Goal: Task Accomplishment & Management: Manage account settings

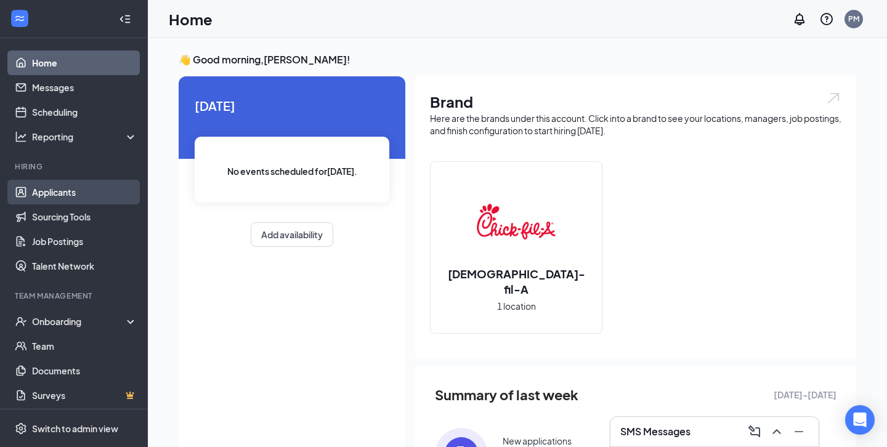
click at [95, 196] on link "Applicants" at bounding box center [84, 192] width 105 height 25
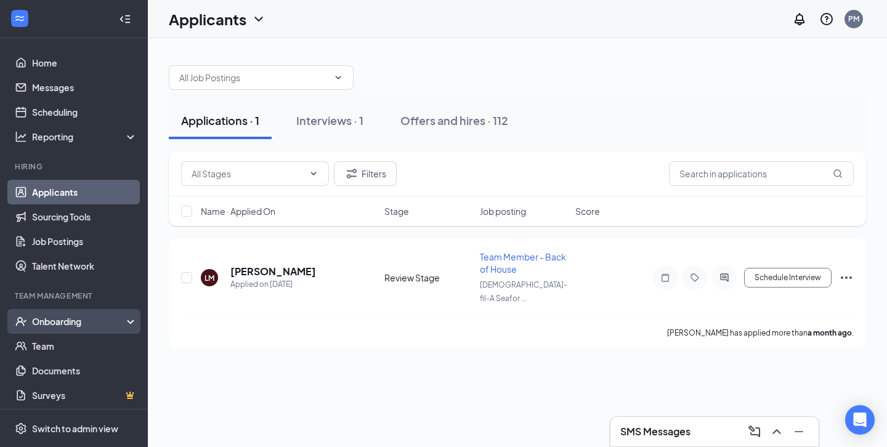
click at [91, 310] on div "Onboarding" at bounding box center [74, 321] width 148 height 25
click at [87, 341] on link "Overview" at bounding box center [84, 346] width 105 height 25
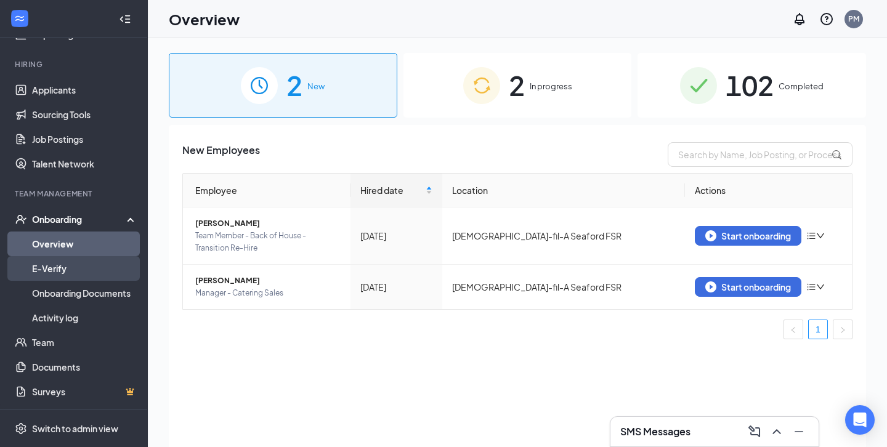
scroll to position [34, 0]
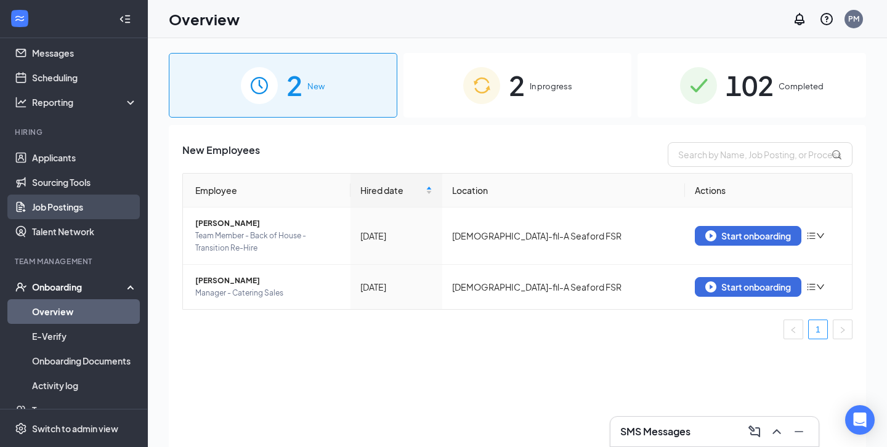
click at [95, 201] on link "Job Postings" at bounding box center [84, 207] width 105 height 25
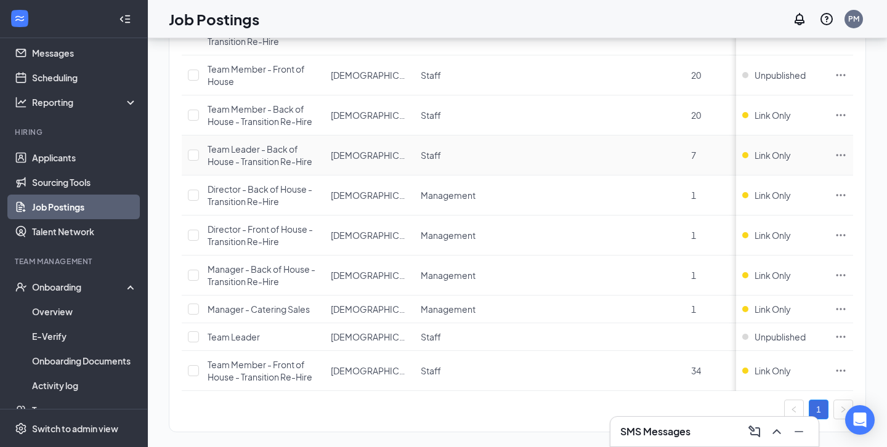
scroll to position [357, 0]
click at [845, 307] on icon "Ellipses" at bounding box center [841, 310] width 12 height 12
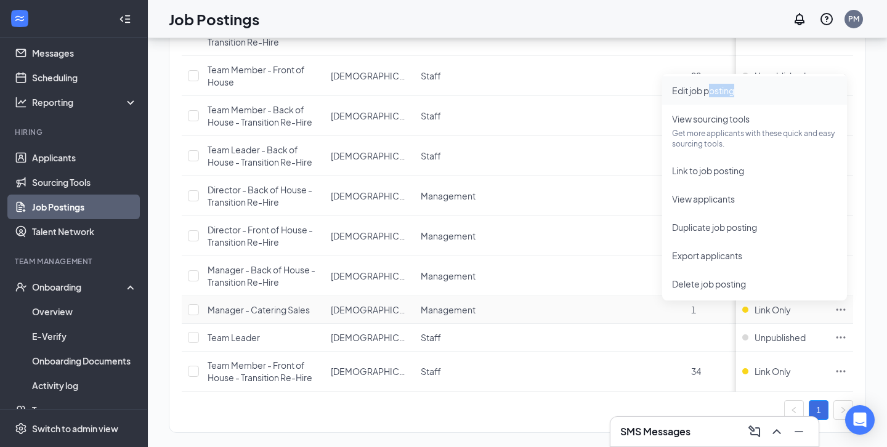
drag, startPoint x: 727, startPoint y: 100, endPoint x: 708, endPoint y: 95, distance: 20.2
click at [708, 95] on li "Edit job posting" at bounding box center [754, 90] width 185 height 28
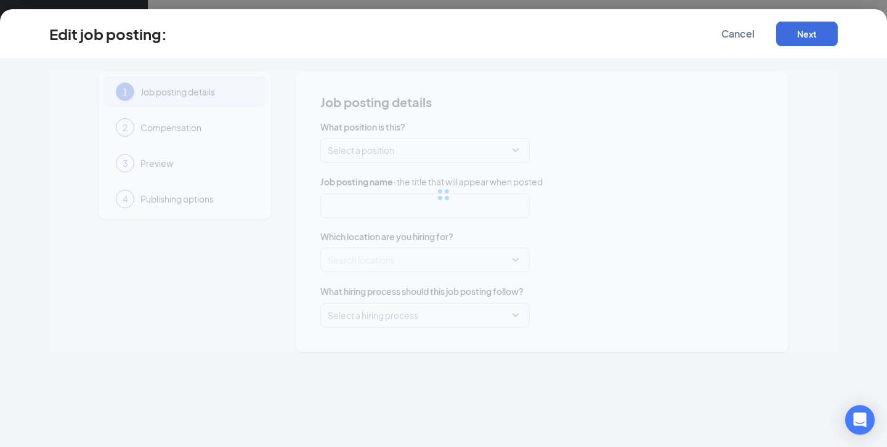
type input "Manager - Catering Sales"
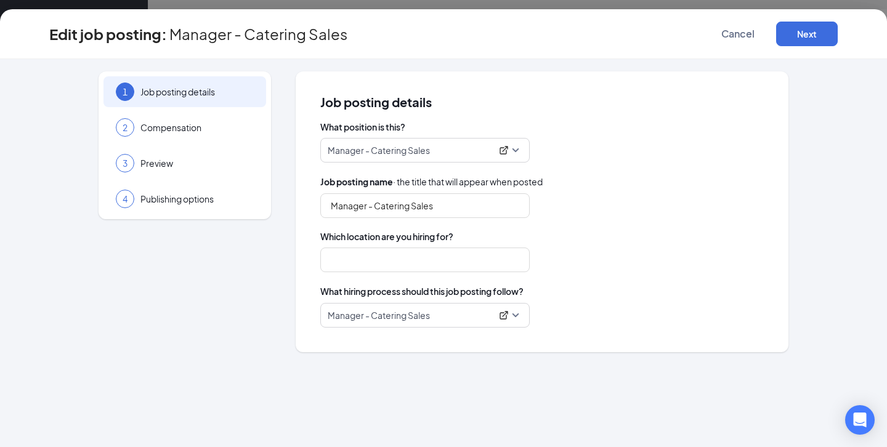
type input "[DEMOGRAPHIC_DATA]-fil-A Seaford FSR"
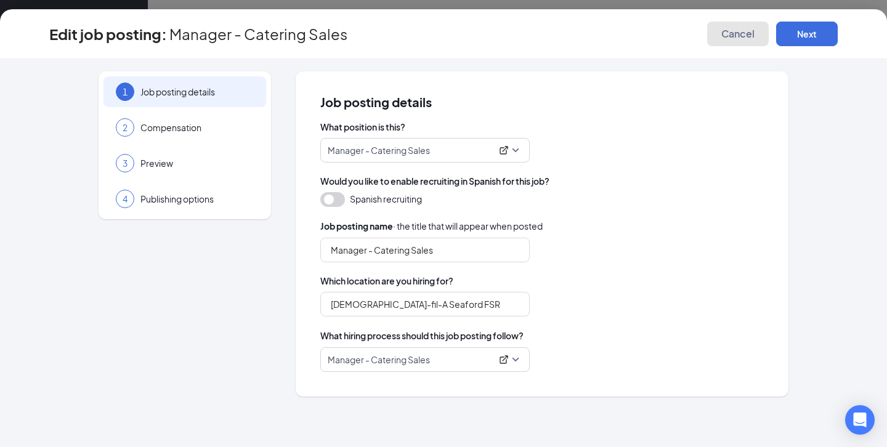
click at [748, 34] on span "Cancel" at bounding box center [737, 34] width 33 height 12
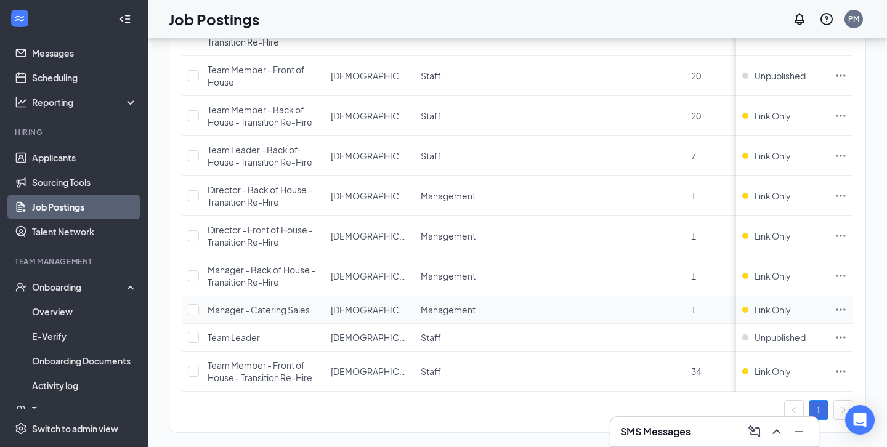
click at [837, 310] on icon "Ellipses" at bounding box center [840, 310] width 9 height 2
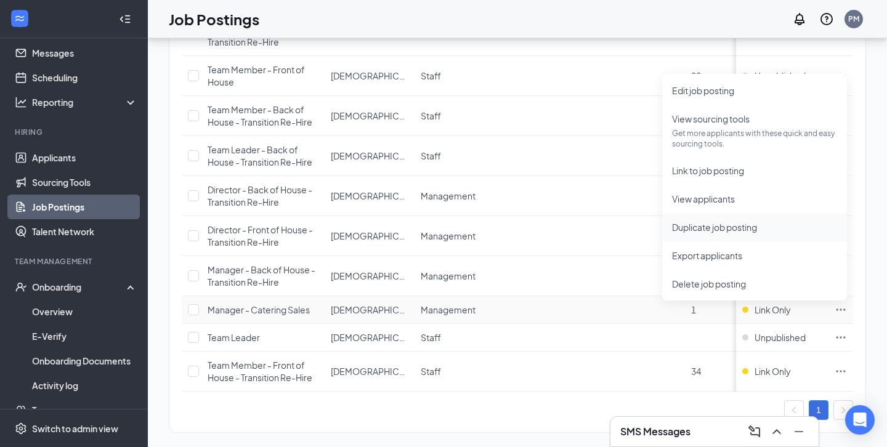
click at [697, 224] on span "Duplicate job posting" at bounding box center [714, 227] width 85 height 11
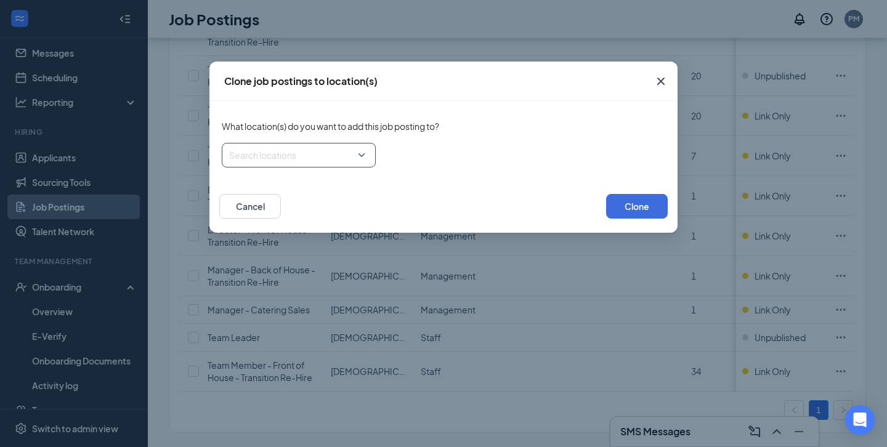
click at [320, 158] on div at bounding box center [295, 155] width 131 height 20
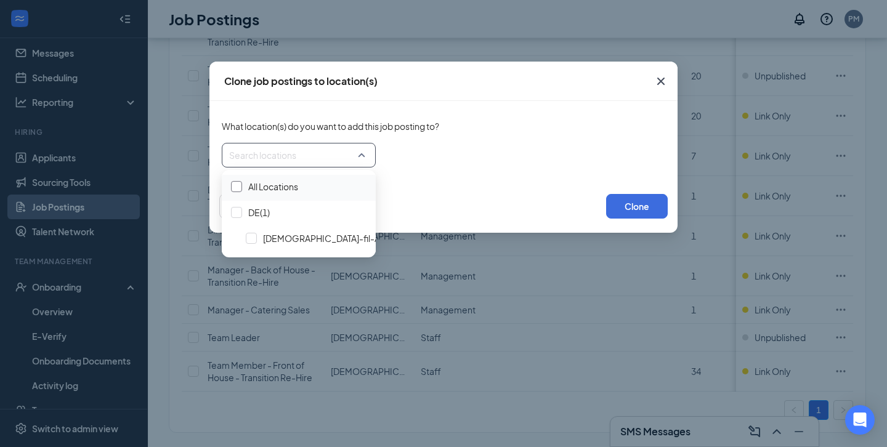
click at [241, 187] on div at bounding box center [236, 186] width 11 height 11
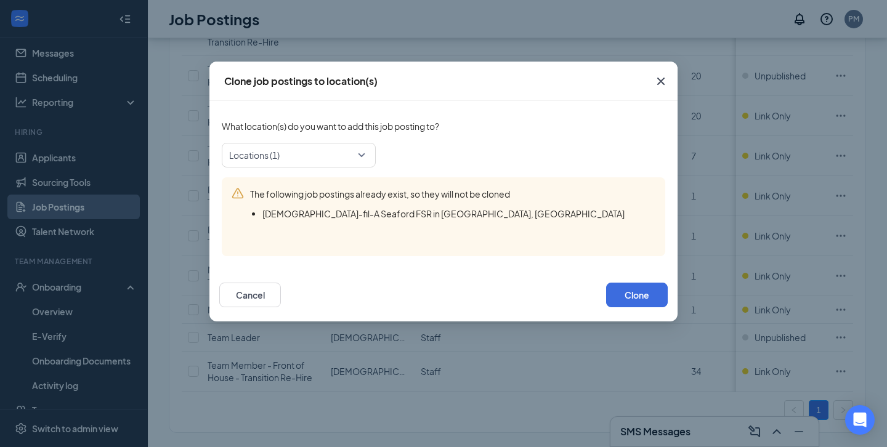
click at [453, 155] on div "Locations (1)" at bounding box center [443, 155] width 443 height 25
click at [336, 159] on div at bounding box center [295, 155] width 131 height 20
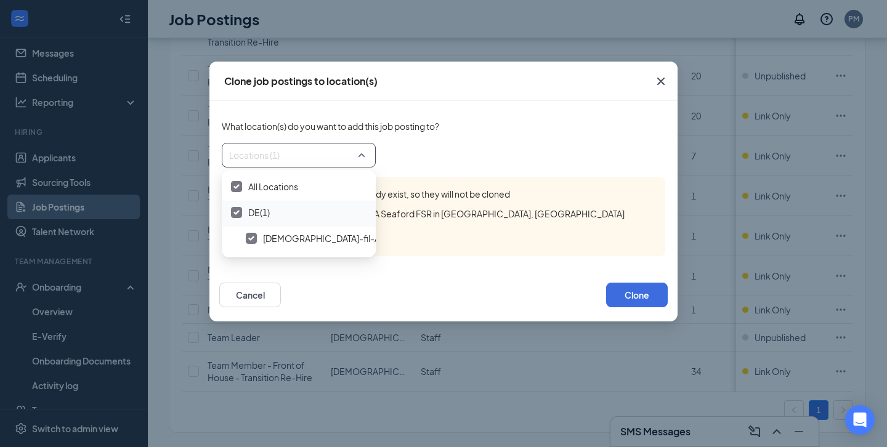
click at [238, 209] on div at bounding box center [236, 212] width 11 height 11
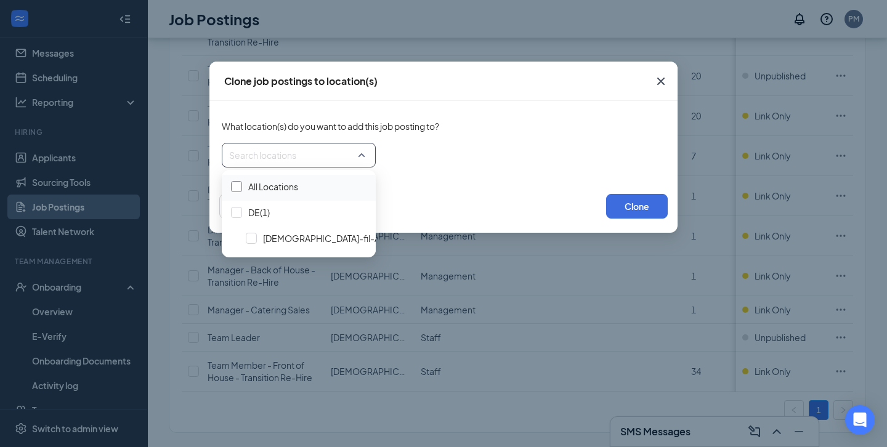
click at [240, 186] on div at bounding box center [236, 186] width 11 height 11
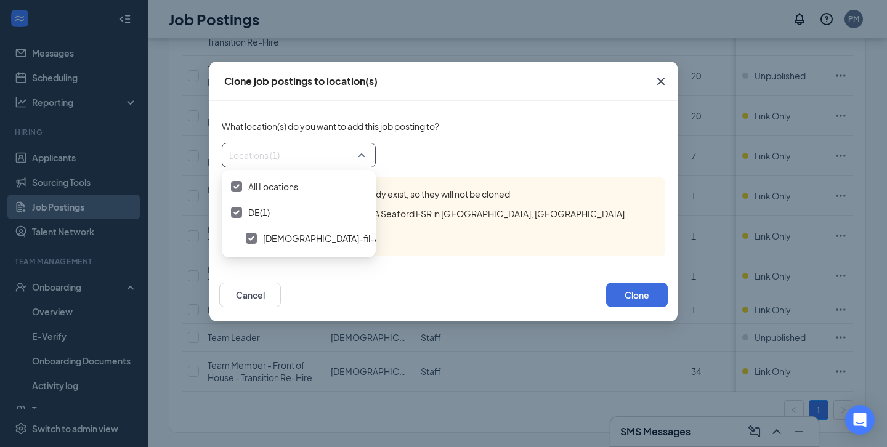
click at [548, 160] on div "Locations (1)" at bounding box center [443, 155] width 443 height 25
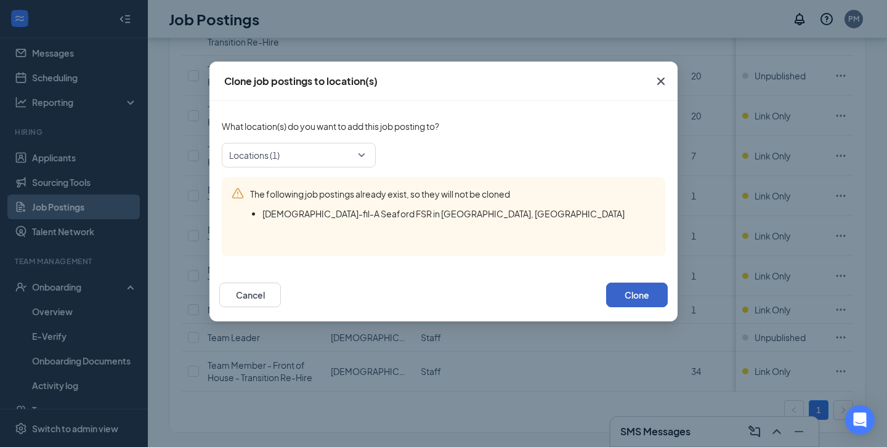
click at [622, 288] on button "Clone" at bounding box center [637, 295] width 62 height 25
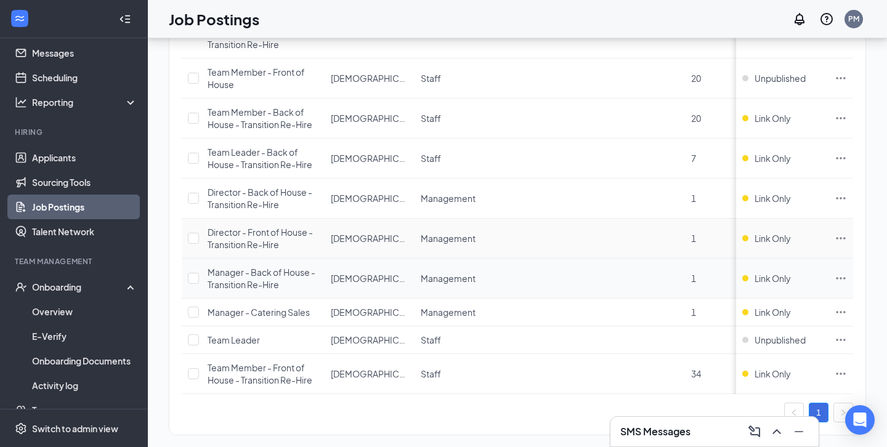
scroll to position [370, 0]
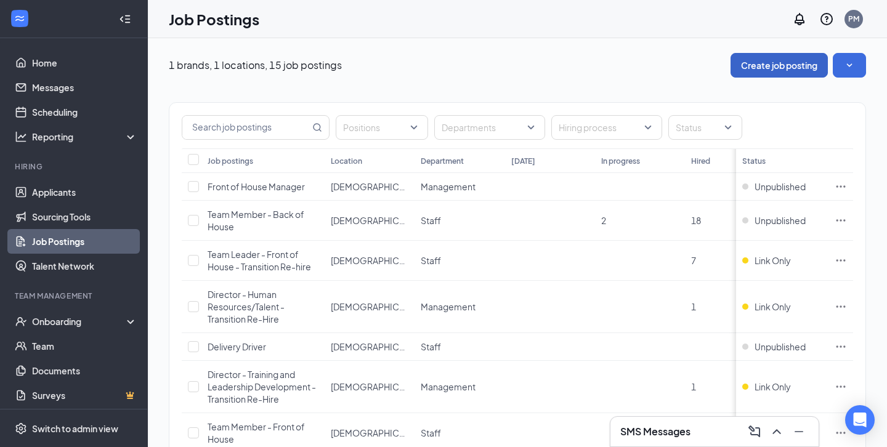
click at [788, 64] on button "Create job posting" at bounding box center [778, 65] width 97 height 25
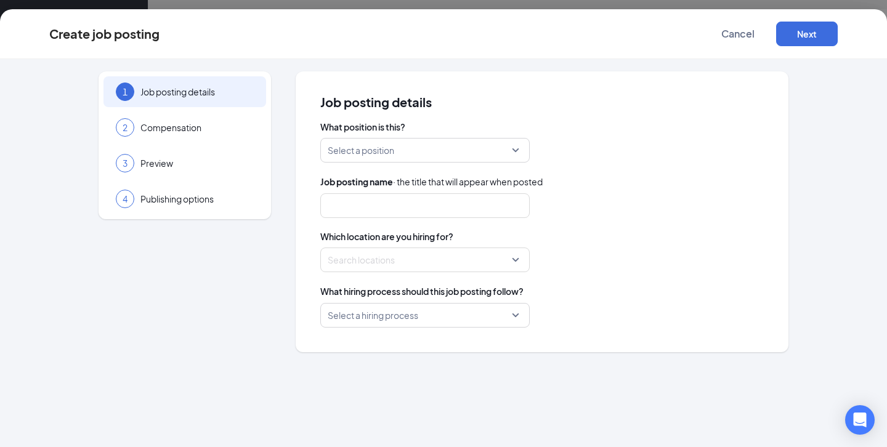
click at [393, 151] on input "search" at bounding box center [421, 150] width 186 height 23
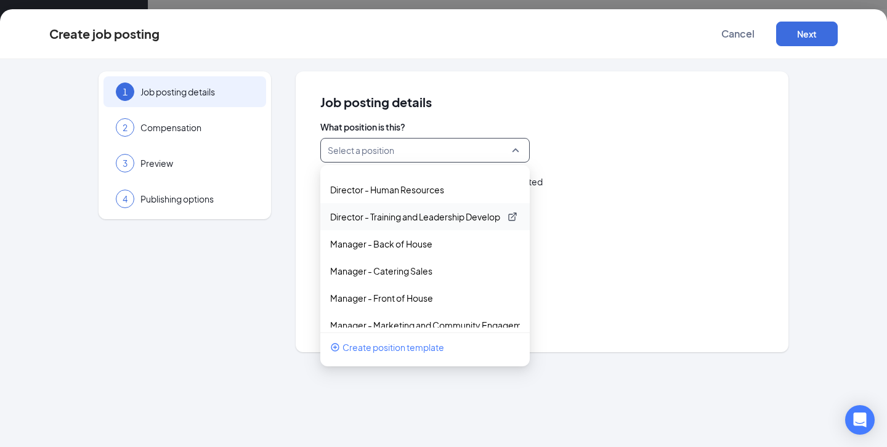
scroll to position [79, 0]
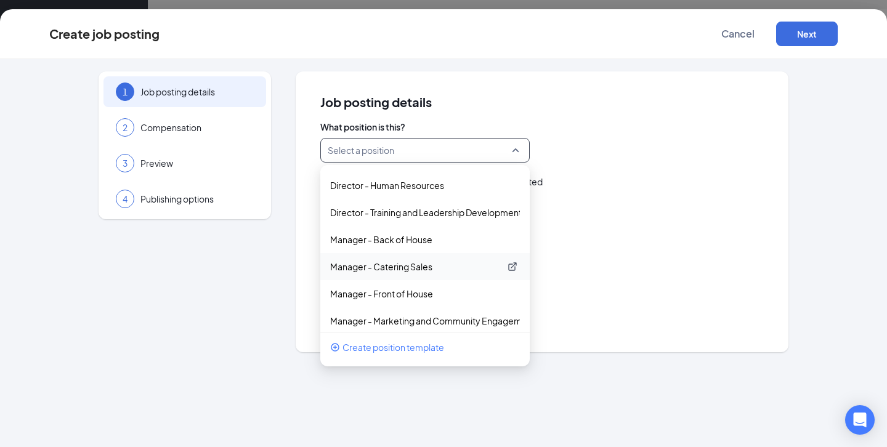
click at [408, 267] on p "Manager - Catering Sales" at bounding box center [415, 267] width 170 height 12
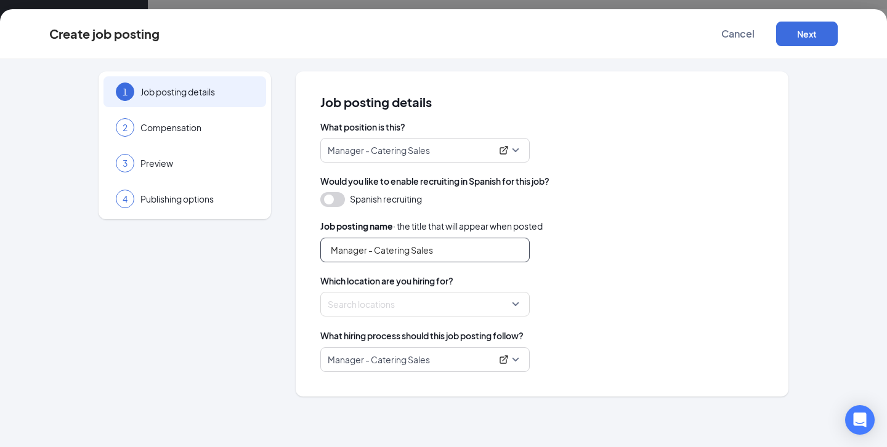
drag, startPoint x: 366, startPoint y: 249, endPoint x: 310, endPoint y: 248, distance: 56.1
click at [310, 248] on div "Job posting details What position is this? Manager - Catering Sales 203200 2105…" at bounding box center [542, 233] width 493 height 325
click at [385, 305] on div at bounding box center [421, 304] width 186 height 20
type input "Director - Catering Sales"
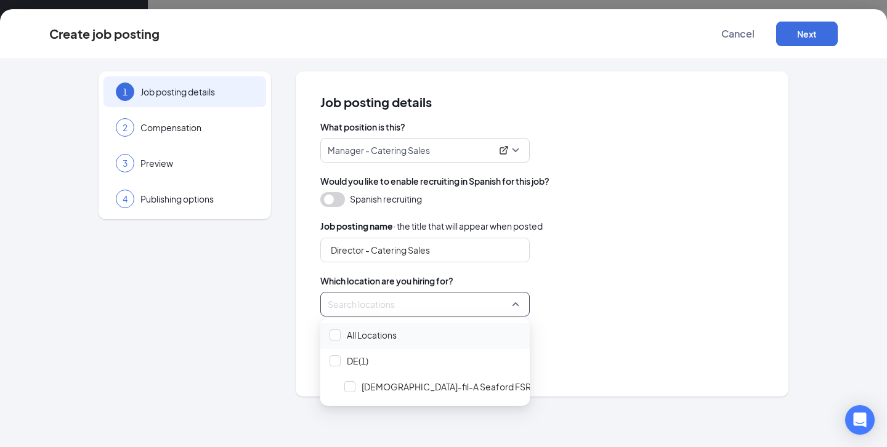
click at [347, 330] on span "All Locations" at bounding box center [372, 335] width 50 height 12
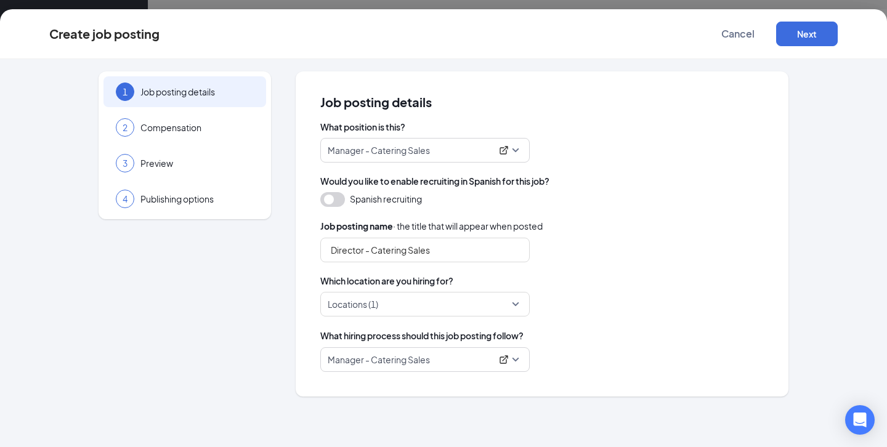
click at [616, 338] on div "What hiring process should this job posting follow?" at bounding box center [541, 336] width 443 height 14
click at [815, 39] on button "Next" at bounding box center [807, 34] width 62 height 25
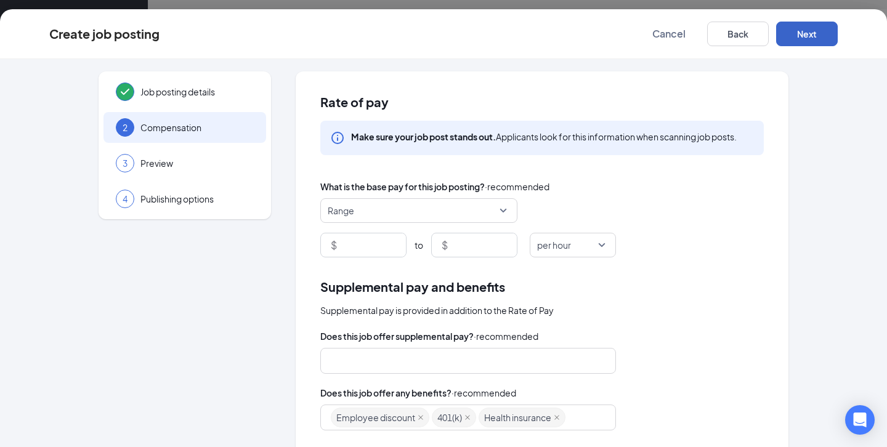
click at [458, 199] on span "Range" at bounding box center [413, 210] width 171 height 23
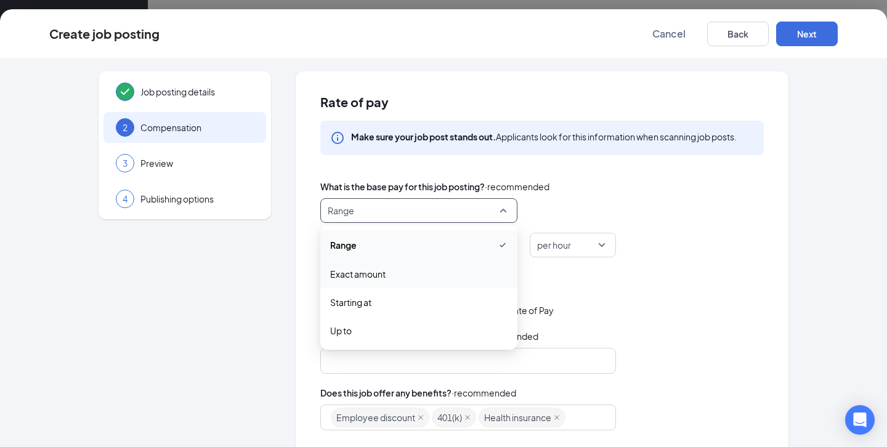
click at [391, 272] on span "Exact amount" at bounding box center [418, 274] width 177 height 14
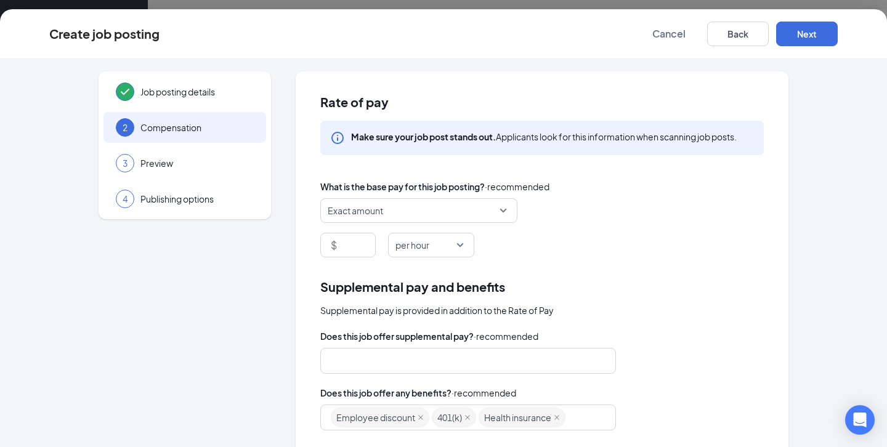
click at [590, 296] on div "Supplemental pay and benefits" at bounding box center [541, 286] width 443 height 19
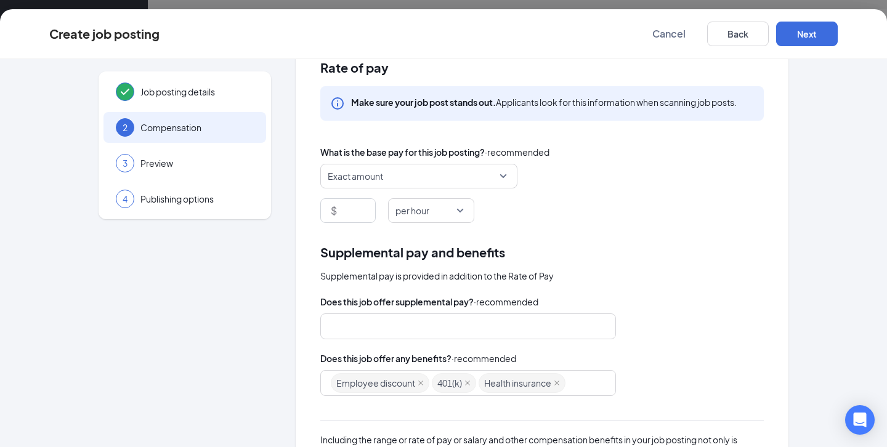
scroll to position [21, 0]
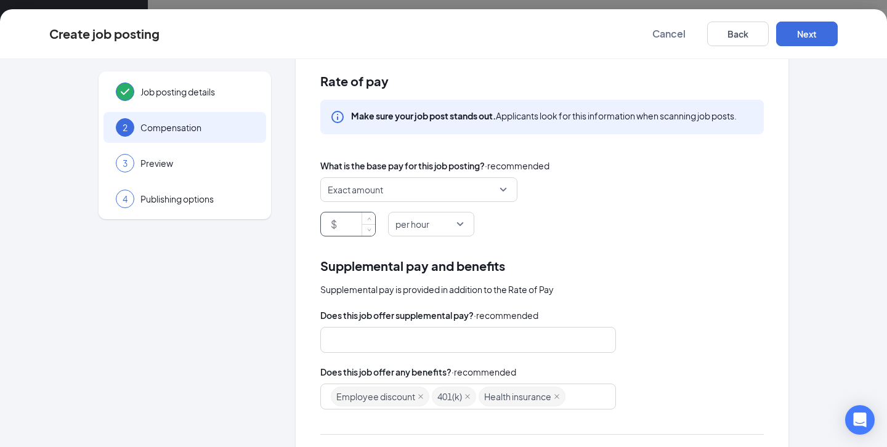
click at [350, 229] on input at bounding box center [357, 223] width 36 height 23
click at [399, 187] on span "Exact amount" at bounding box center [413, 189] width 171 height 23
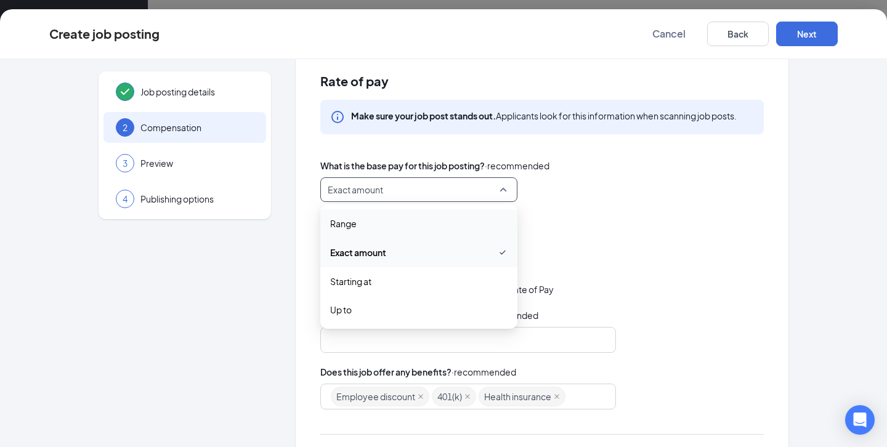
click at [396, 227] on span "Range" at bounding box center [418, 224] width 177 height 14
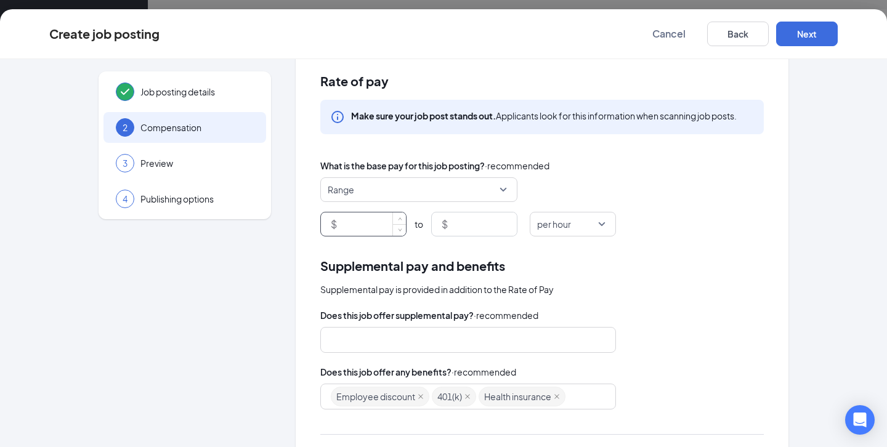
click at [371, 224] on input at bounding box center [372, 223] width 67 height 23
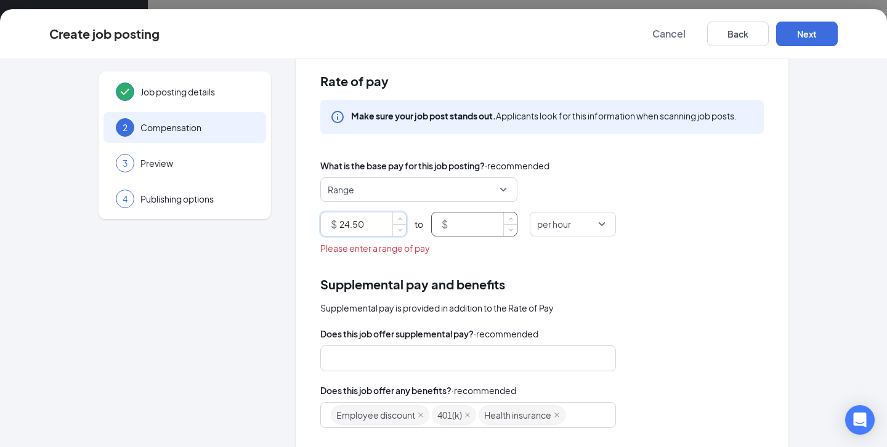
type input "24.5"
click at [470, 222] on input at bounding box center [483, 223] width 67 height 23
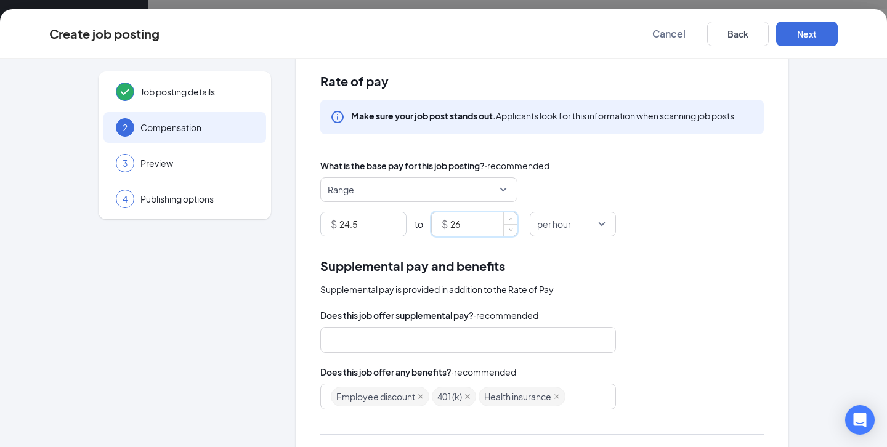
type input "26"
click at [576, 292] on div "Supplemental pay is provided in addition to the Rate of Pay" at bounding box center [541, 290] width 443 height 14
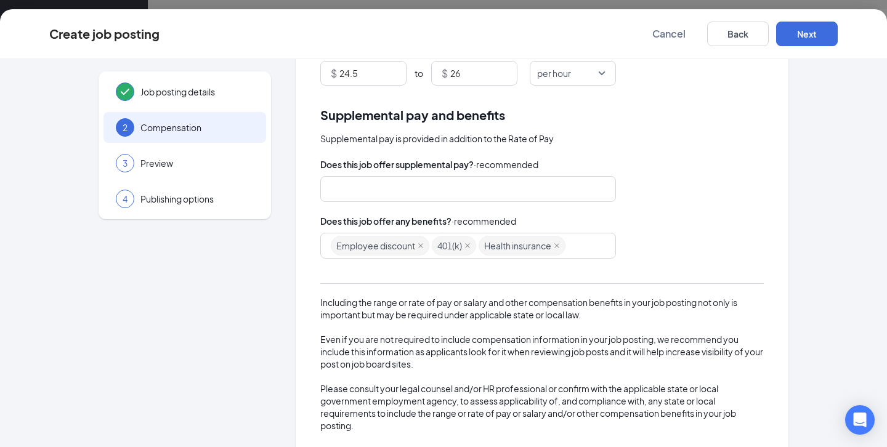
scroll to position [193, 0]
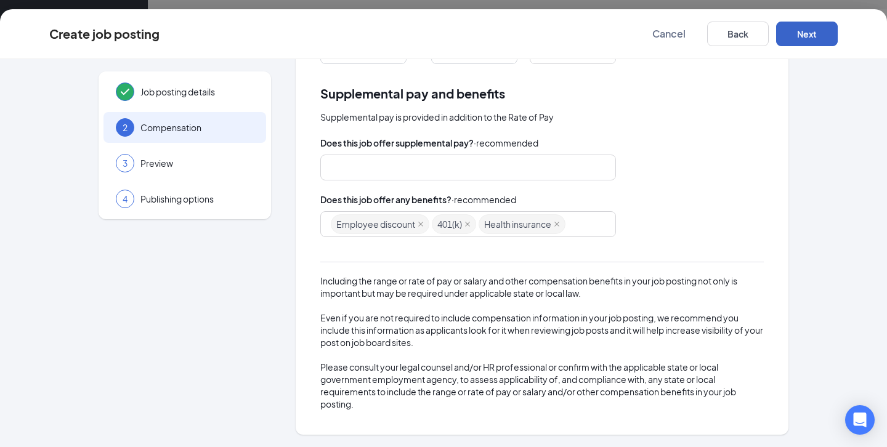
click at [806, 31] on button "Next" at bounding box center [807, 34] width 62 height 25
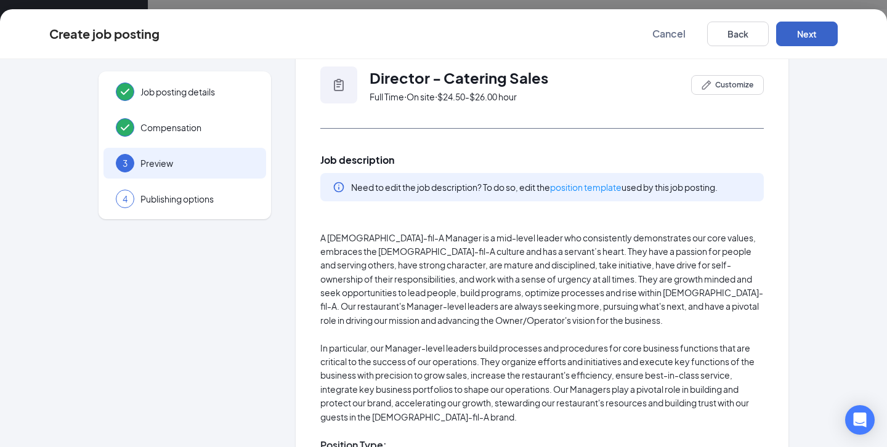
scroll to position [0, 0]
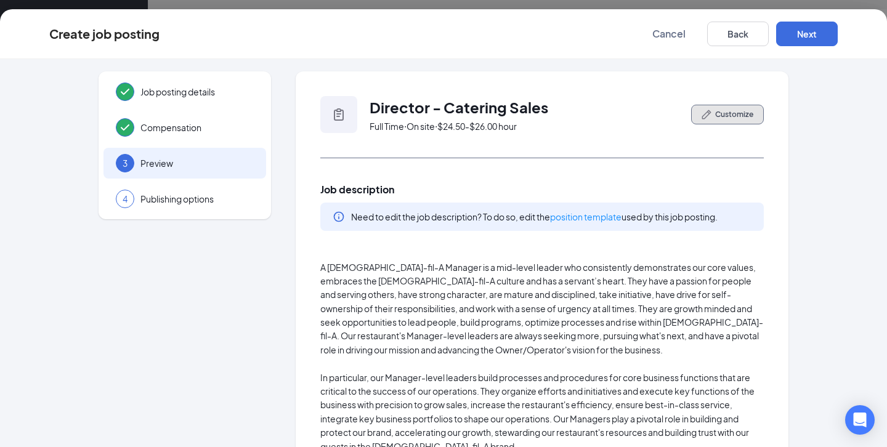
click at [718, 116] on span "Customize" at bounding box center [734, 114] width 38 height 11
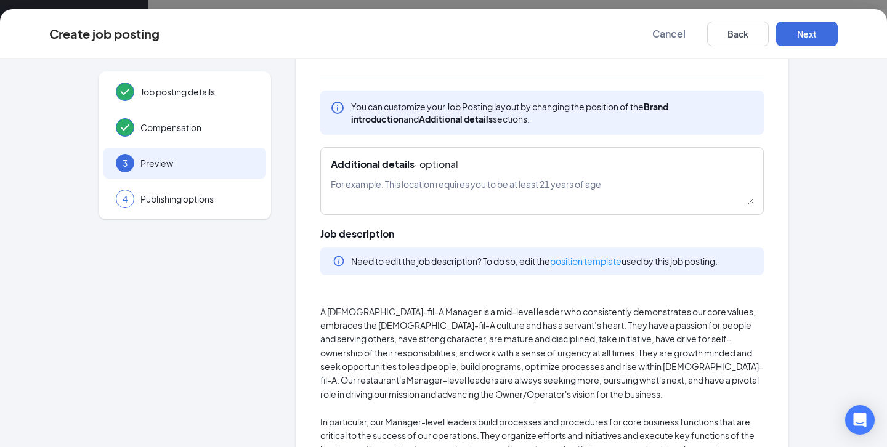
scroll to position [62, 0]
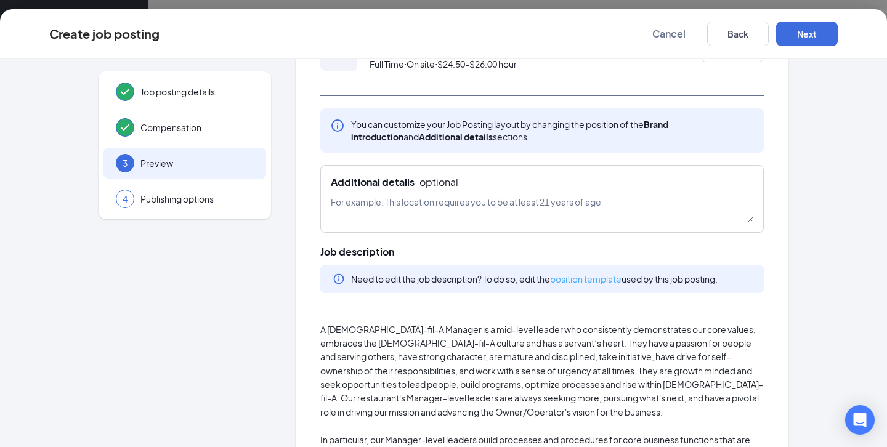
click at [588, 280] on link "position template" at bounding box center [585, 278] width 71 height 11
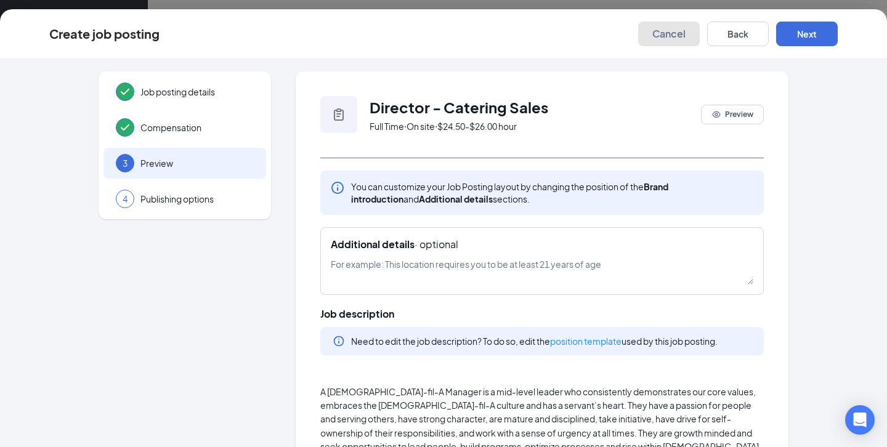
click at [669, 37] on span "Cancel" at bounding box center [668, 34] width 33 height 12
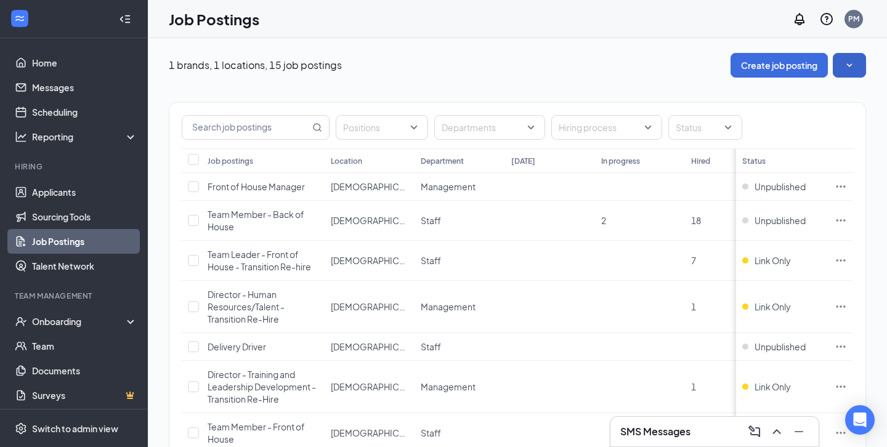
click at [860, 72] on button "button" at bounding box center [849, 65] width 33 height 25
click at [857, 68] on button "button" at bounding box center [849, 65] width 33 height 25
click at [777, 66] on button "Create job posting" at bounding box center [778, 65] width 97 height 25
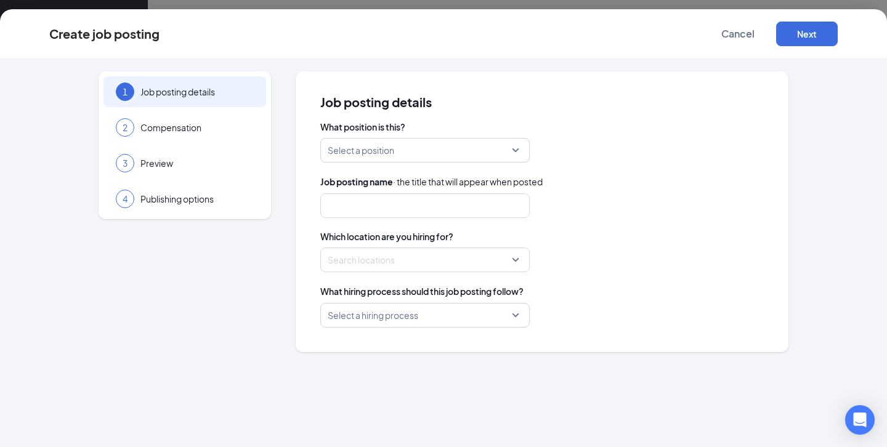
click at [406, 161] on input "search" at bounding box center [421, 150] width 186 height 23
click at [742, 23] on button "Cancel" at bounding box center [738, 34] width 62 height 25
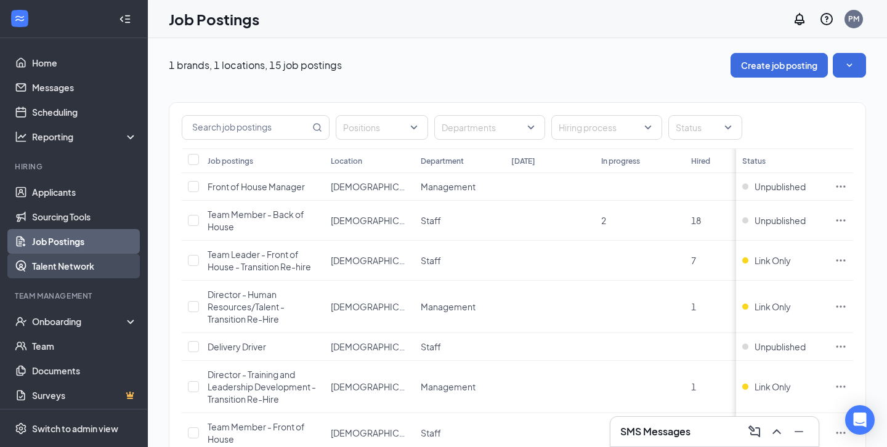
click at [57, 265] on link "Talent Network" at bounding box center [84, 266] width 105 height 25
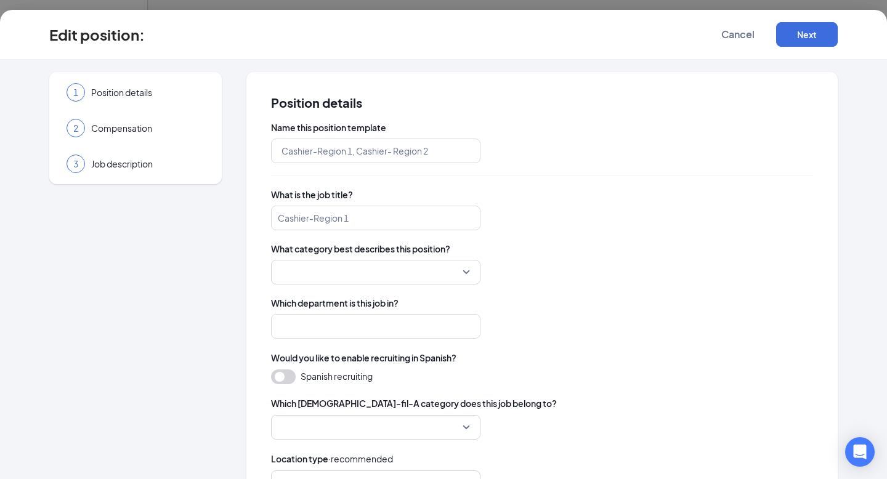
type input "Manager - Catering Sales"
type input "Management"
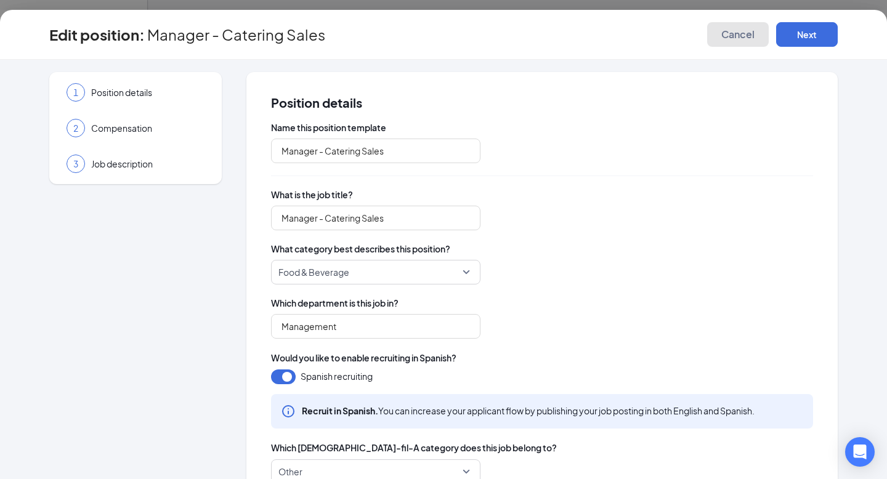
click at [726, 31] on span "Cancel" at bounding box center [737, 34] width 33 height 12
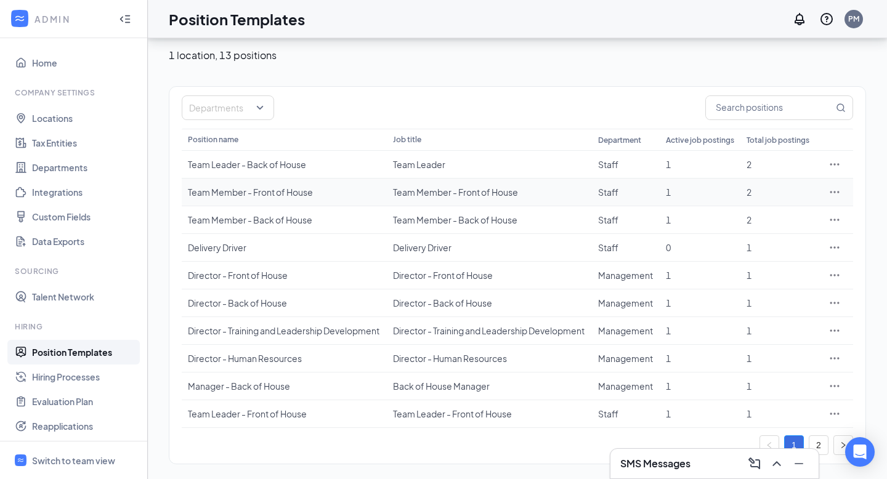
scroll to position [75, 0]
click at [97, 349] on link "Position Templates" at bounding box center [84, 352] width 105 height 25
click at [105, 377] on link "Hiring Processes" at bounding box center [84, 377] width 105 height 25
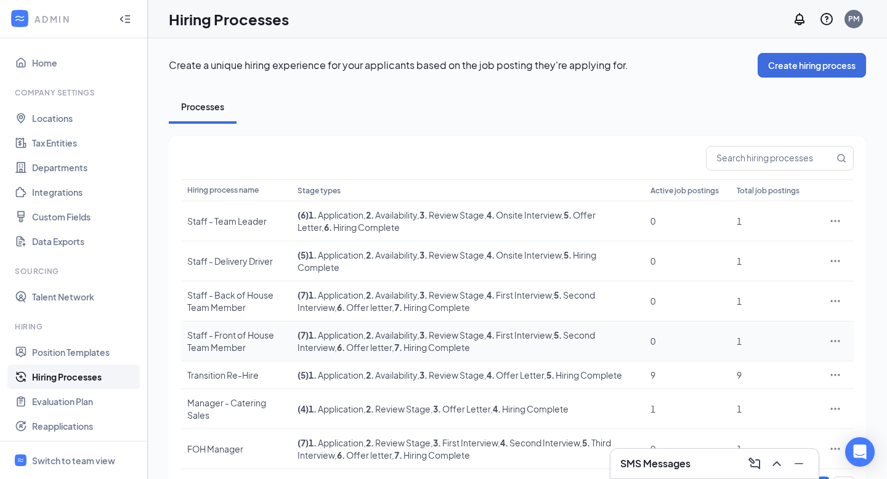
scroll to position [42, 0]
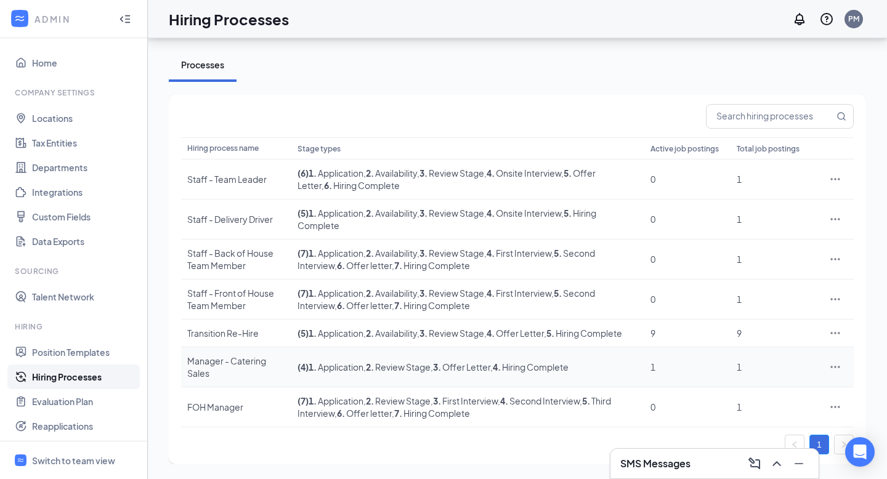
click at [831, 370] on icon "Ellipses" at bounding box center [835, 367] width 12 height 12
click at [76, 393] on link "Evaluation Plan" at bounding box center [84, 401] width 105 height 25
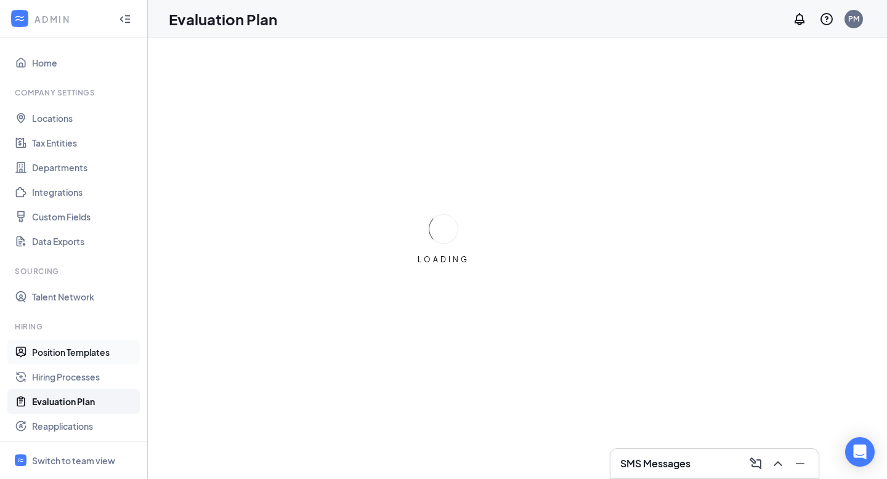
click at [79, 362] on link "Position Templates" at bounding box center [84, 352] width 105 height 25
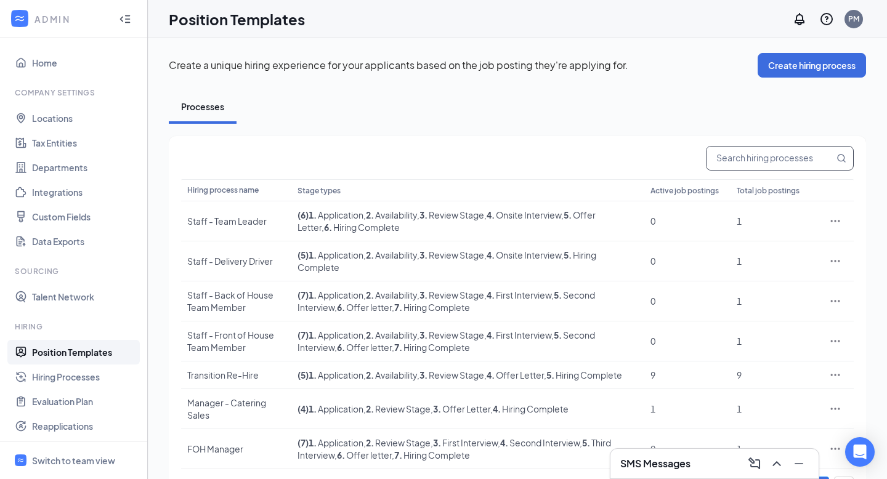
click at [766, 160] on input "text" at bounding box center [769, 158] width 127 height 23
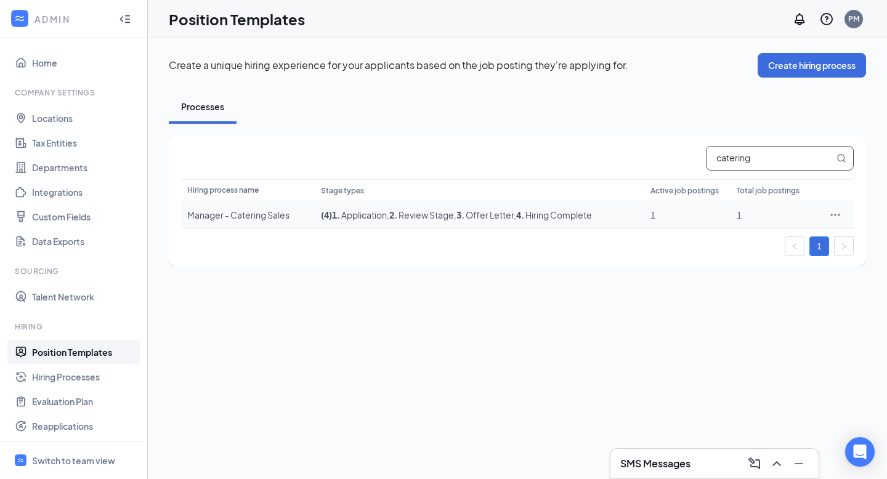
type input "catering"
click at [839, 212] on icon "Ellipses" at bounding box center [835, 215] width 12 height 12
click at [777, 270] on span "Duplicate" at bounding box center [779, 269] width 106 height 14
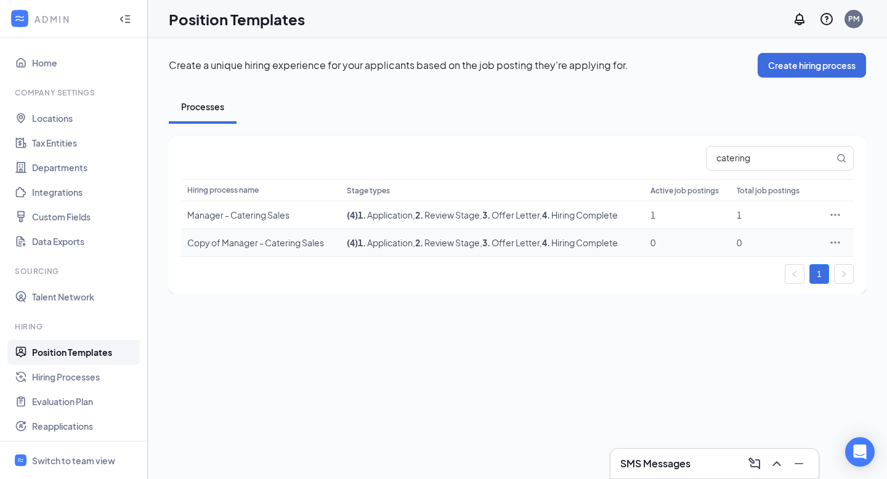
click at [833, 240] on icon "Ellipses" at bounding box center [835, 243] width 12 height 12
click at [743, 270] on span "Edit" at bounding box center [779, 268] width 106 height 14
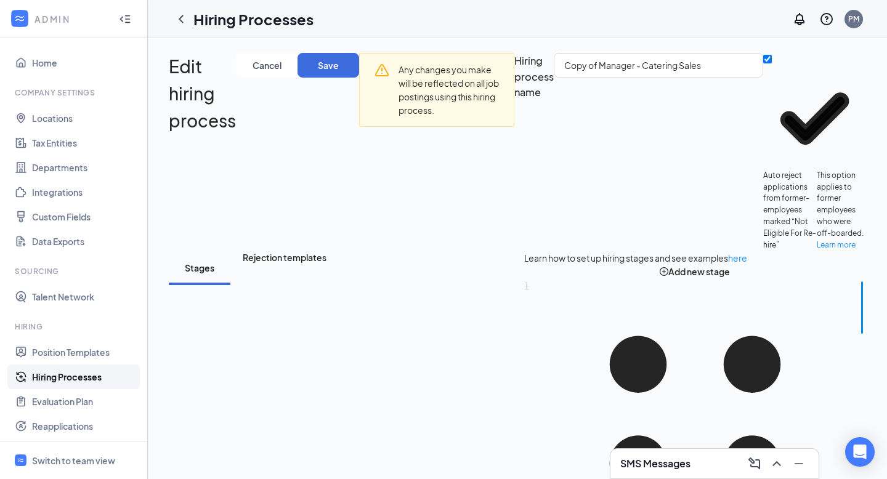
click at [370, 124] on div "Any changes you make will be reflected on all job postings using this hiring pr…" at bounding box center [436, 90] width 155 height 74
click at [346, 62] on button "Save" at bounding box center [328, 65] width 62 height 25
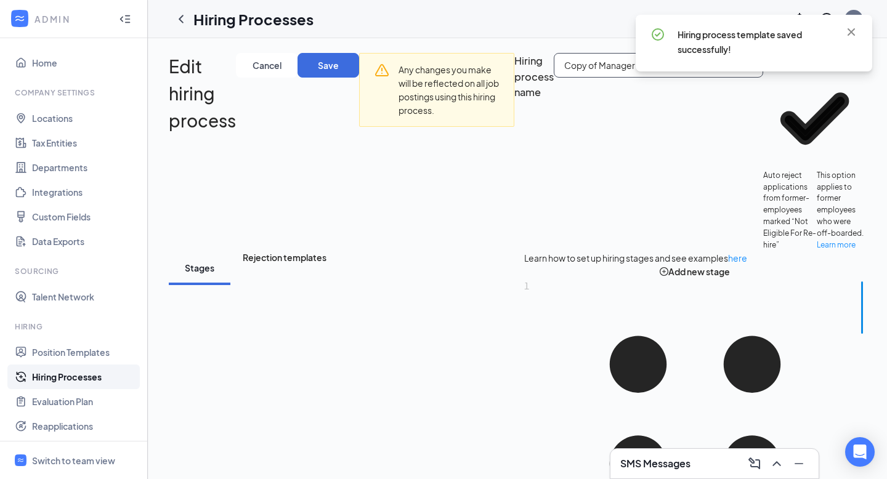
click at [618, 57] on input "Copy of Manager - Catering Sales" at bounding box center [658, 65] width 209 height 25
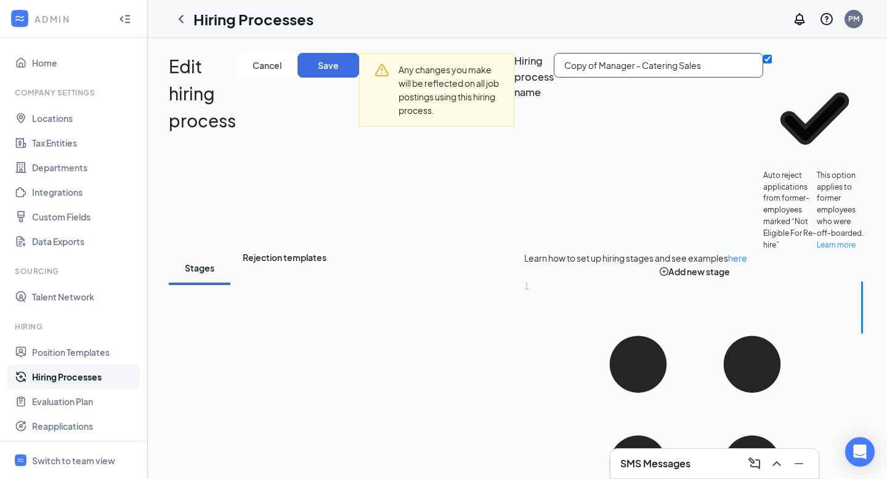
drag, startPoint x: 600, startPoint y: 68, endPoint x: 545, endPoint y: 68, distance: 54.8
click at [545, 68] on div "Hiring process name Copy of Manager - Catering Sales Auto reject applications f…" at bounding box center [690, 152] width 352 height 198
click at [628, 67] on input "Director Manager - Catering Sales" at bounding box center [658, 65] width 209 height 25
type input "Director - Catering Sales"
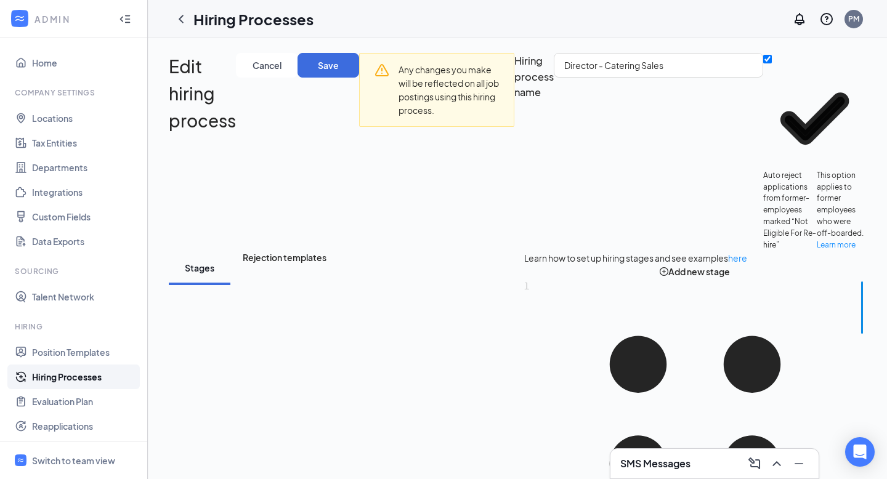
click at [583, 164] on div "Director - Catering Sales" at bounding box center [658, 152] width 209 height 198
click at [340, 62] on button "Save" at bounding box center [328, 65] width 62 height 25
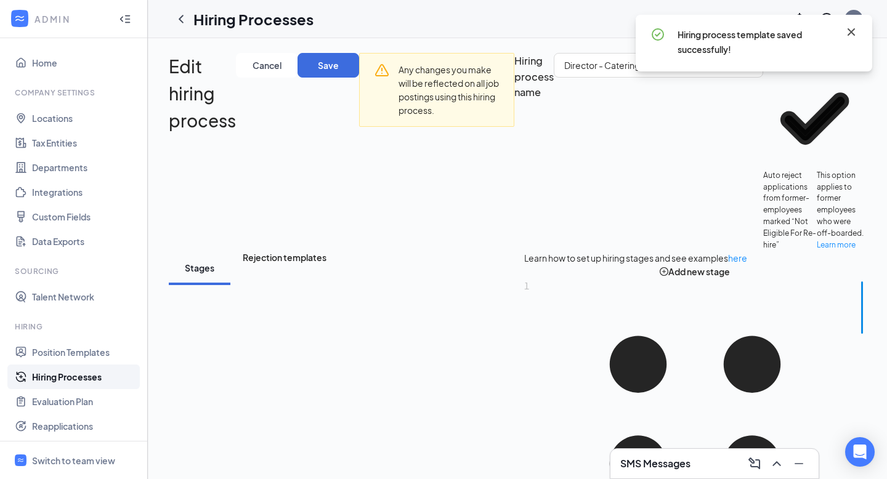
click at [848, 27] on icon "Cross" at bounding box center [851, 32] width 15 height 15
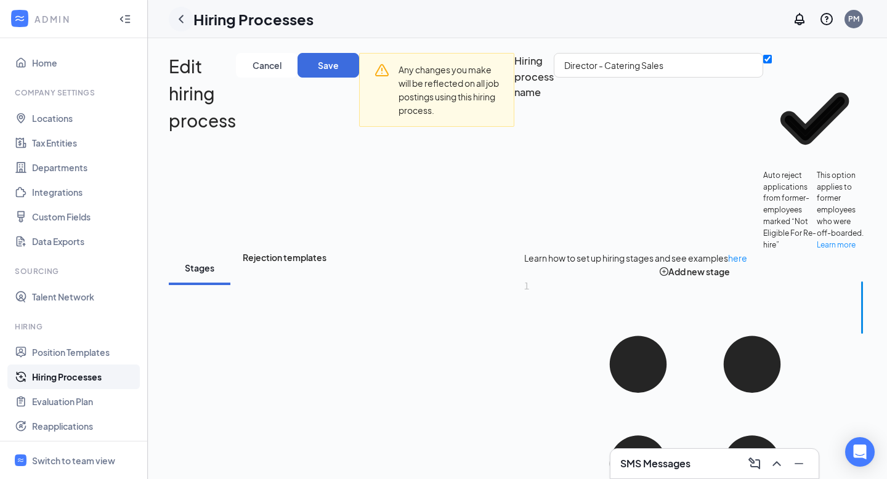
click at [185, 21] on icon "ChevronLeft" at bounding box center [181, 19] width 15 height 15
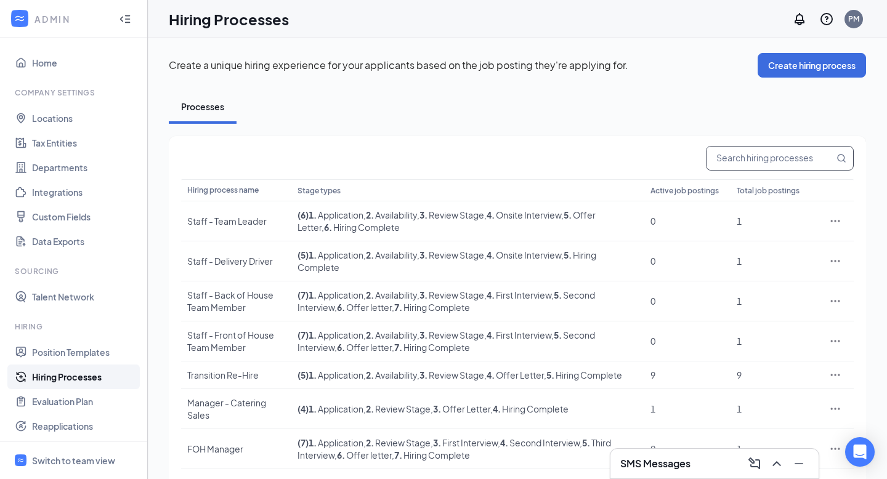
click at [735, 160] on input "text" at bounding box center [769, 158] width 127 height 23
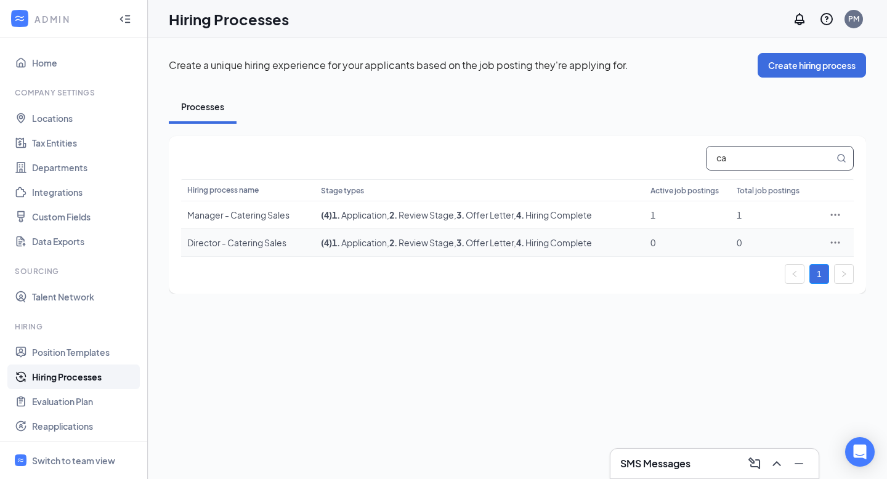
type input "ca"
click at [840, 241] on icon "Ellipses" at bounding box center [835, 243] width 12 height 12
click at [742, 267] on span "Edit" at bounding box center [734, 267] width 16 height 11
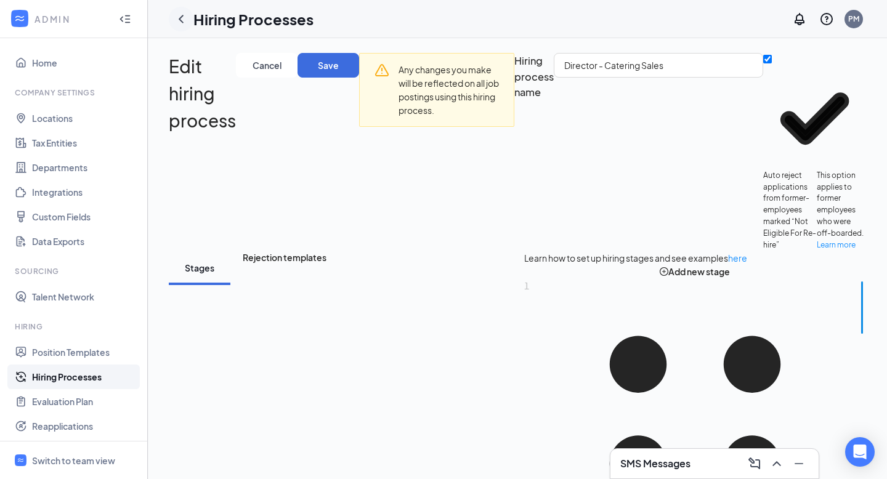
click at [181, 26] on icon "ChevronLeft" at bounding box center [181, 19] width 15 height 15
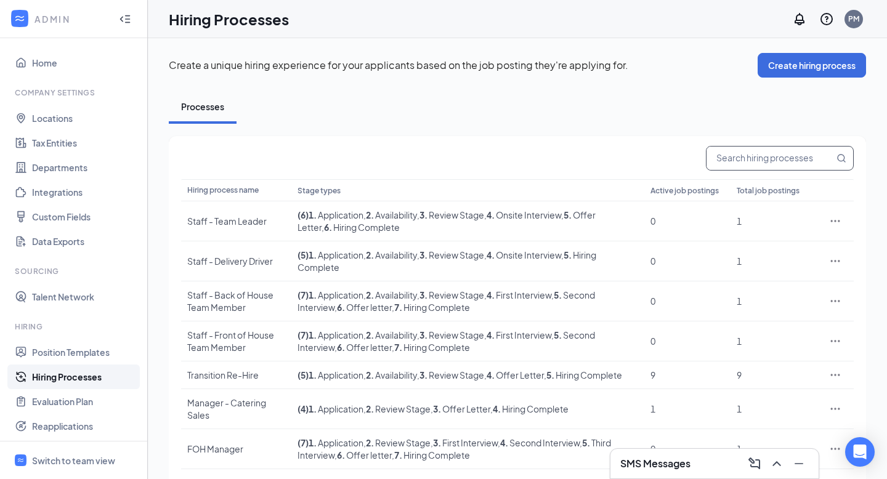
click at [794, 164] on input "text" at bounding box center [769, 158] width 127 height 23
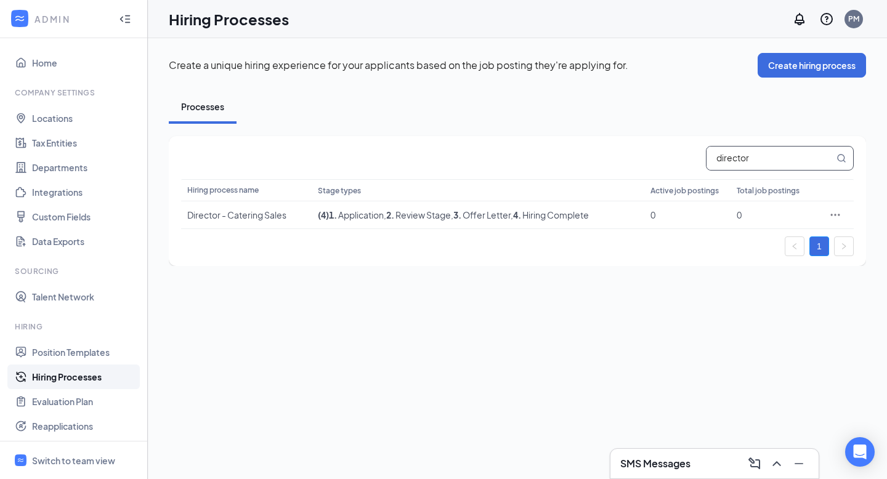
type input "director"
click at [831, 211] on icon "Ellipses" at bounding box center [835, 215] width 12 height 12
click at [793, 294] on span "View job postings" at bounding box center [761, 296] width 70 height 11
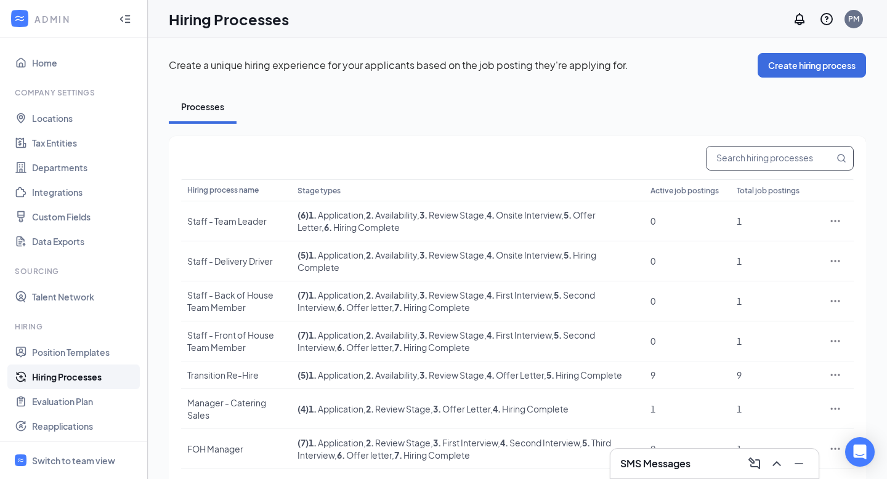
click at [764, 160] on input "text" at bounding box center [769, 158] width 127 height 23
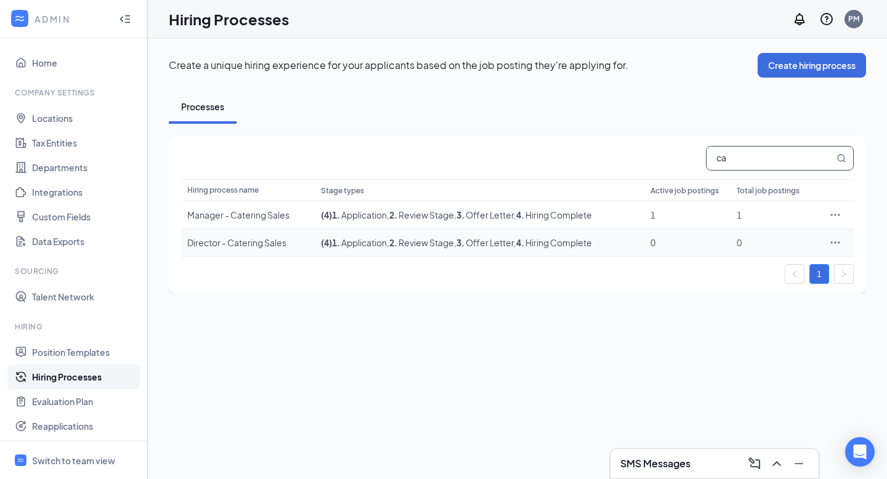
type input "ca"
click at [841, 243] on div at bounding box center [835, 243] width 25 height 12
click at [837, 243] on icon "Ellipses" at bounding box center [835, 243] width 12 height 12
click at [530, 243] on span ", 4 . Hiring Complete" at bounding box center [553, 242] width 78 height 11
click at [258, 241] on div "Director - Catering Sales" at bounding box center [247, 243] width 121 height 12
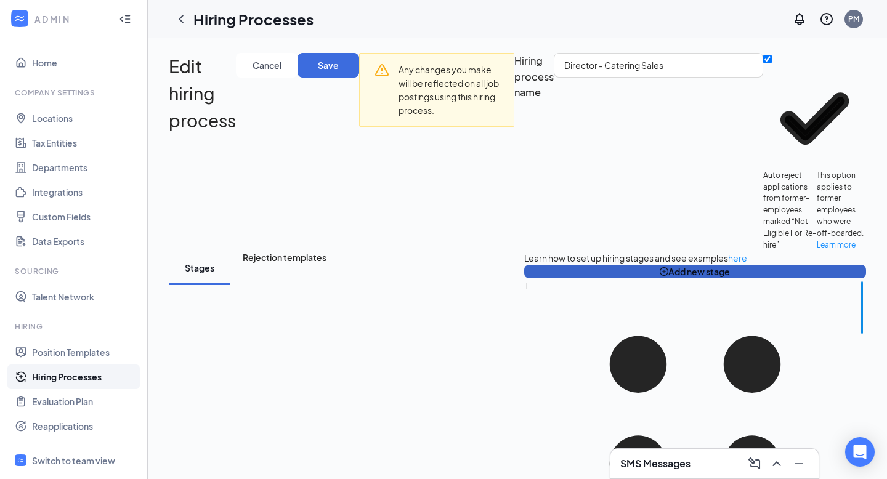
click at [723, 271] on button "Add new stage" at bounding box center [695, 272] width 342 height 14
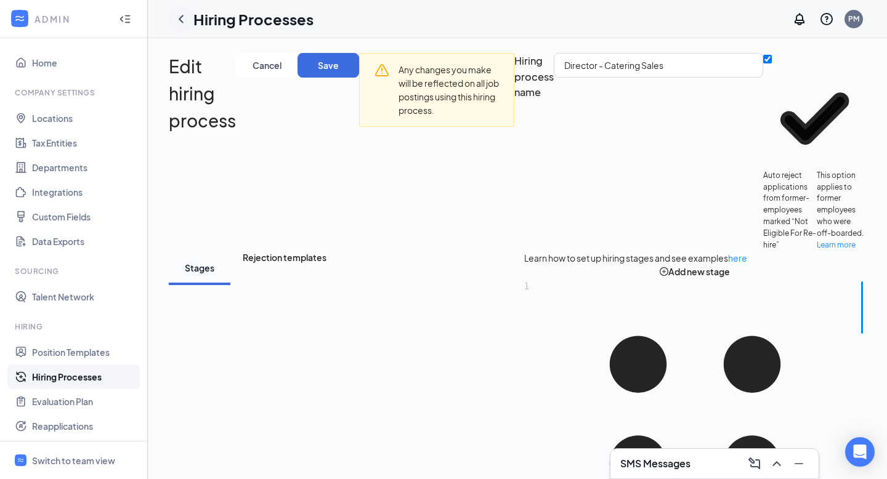
click at [174, 15] on icon "ChevronLeft" at bounding box center [181, 19] width 15 height 15
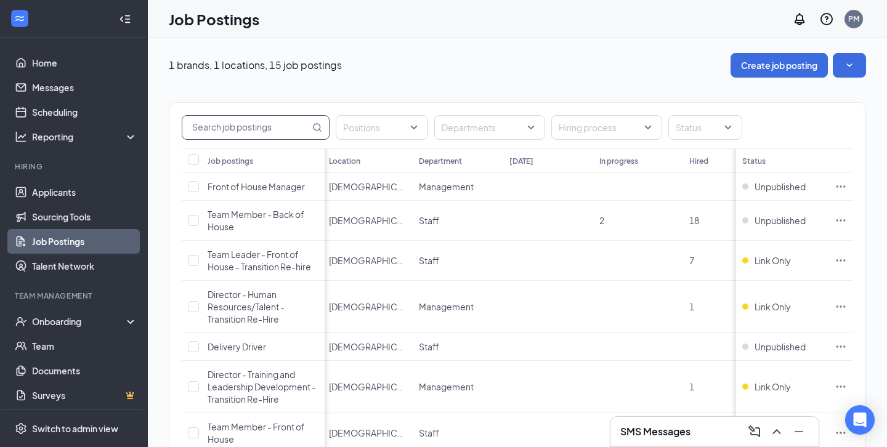
click at [274, 133] on input "text" at bounding box center [245, 127] width 127 height 23
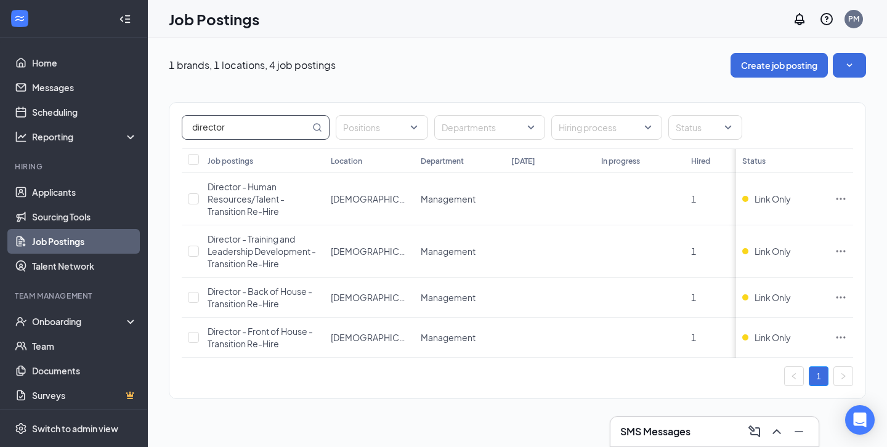
click at [237, 129] on input "director" at bounding box center [245, 127] width 127 height 23
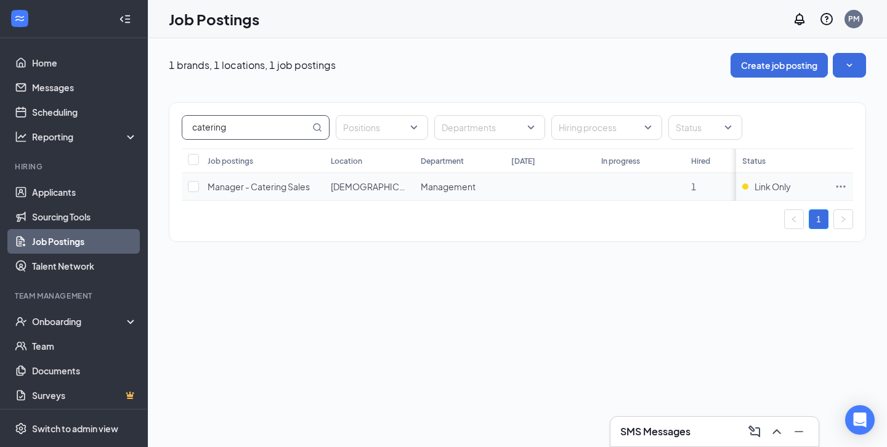
type input "catering"
click at [838, 187] on icon "Ellipses" at bounding box center [841, 186] width 12 height 12
